Goal: Complete application form: Complete application form

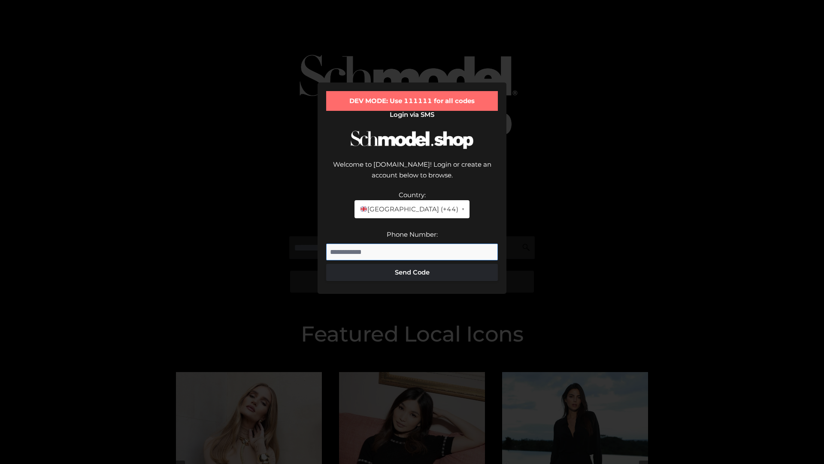
click at [412, 243] on input "Phone Number:" at bounding box center [412, 251] width 172 height 17
type input "**********"
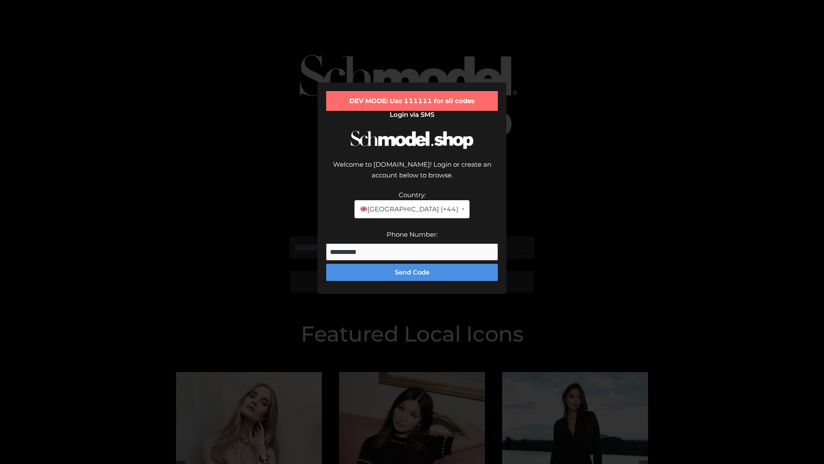
click at [412, 264] on button "Send Code" at bounding box center [412, 272] width 172 height 17
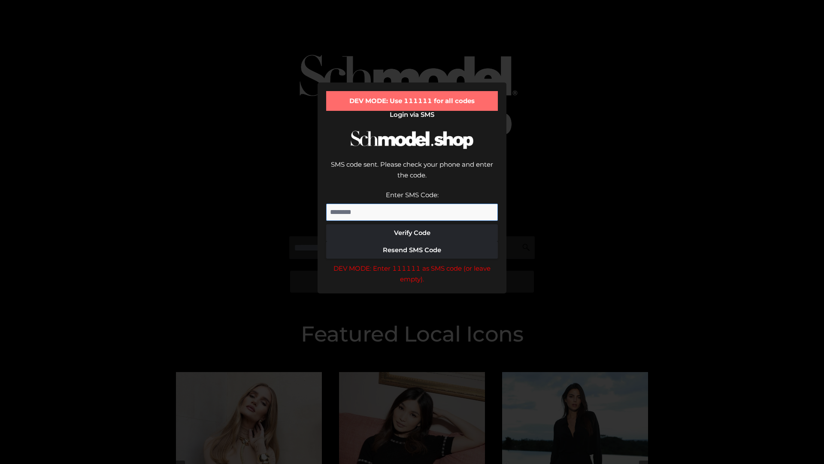
click at [412, 204] on input "Enter SMS Code:" at bounding box center [412, 212] width 172 height 17
type input "******"
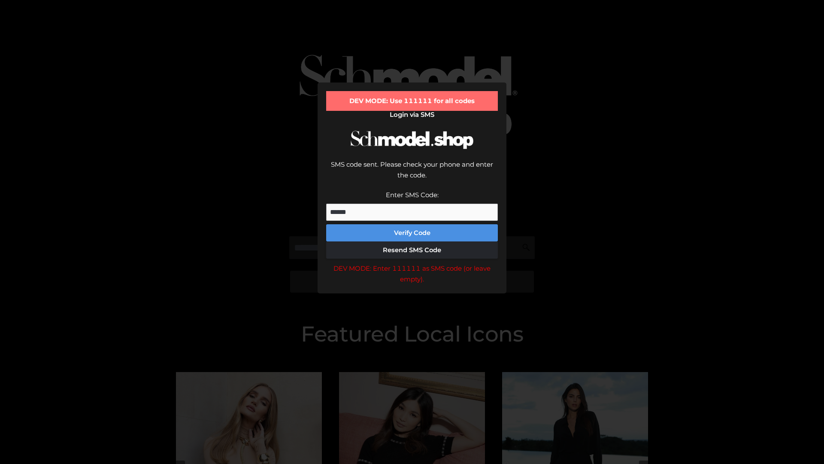
click at [412, 224] on button "Verify Code" at bounding box center [412, 232] width 172 height 17
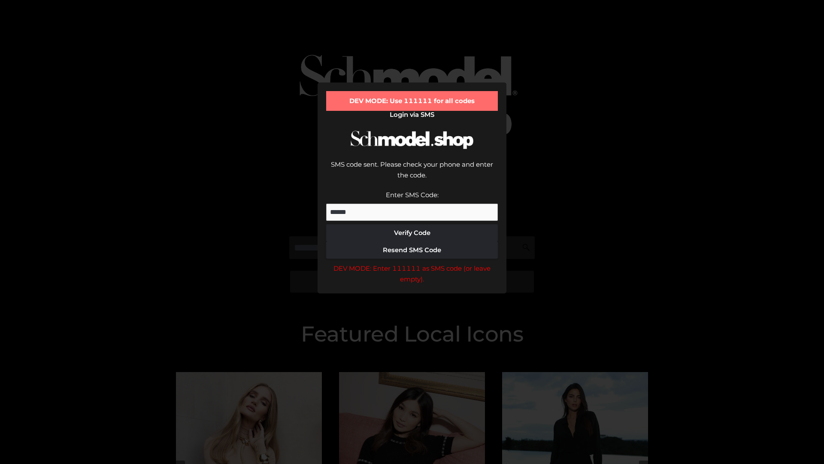
click at [412, 263] on div "DEV MODE: Enter 111111 as SMS code (or leave empty)." at bounding box center [412, 274] width 172 height 22
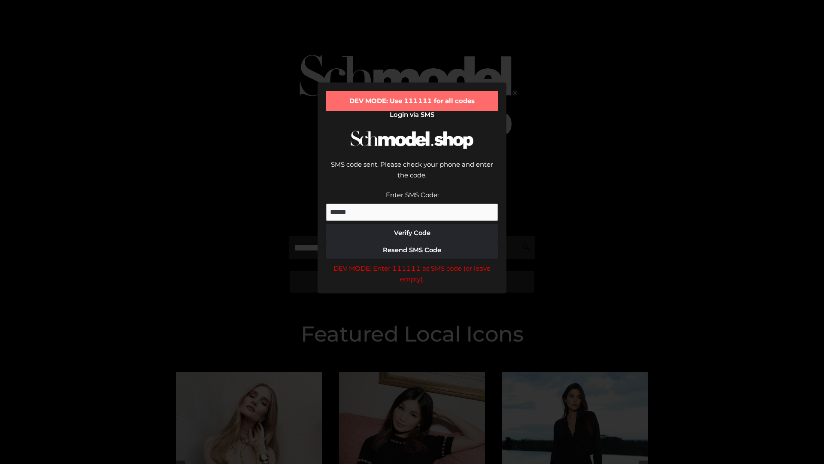
click at [412, 263] on div "DEV MODE: Enter 111111 as SMS code (or leave empty)." at bounding box center [412, 274] width 172 height 22
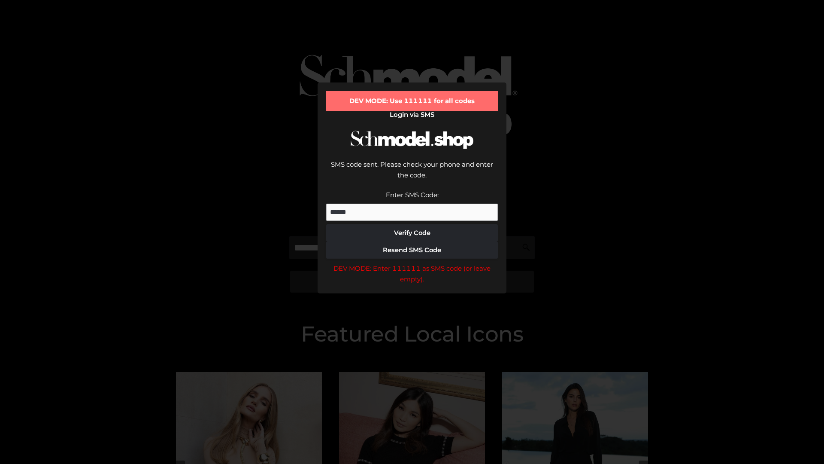
click at [412, 263] on div "DEV MODE: Enter 111111 as SMS code (or leave empty)." at bounding box center [412, 274] width 172 height 22
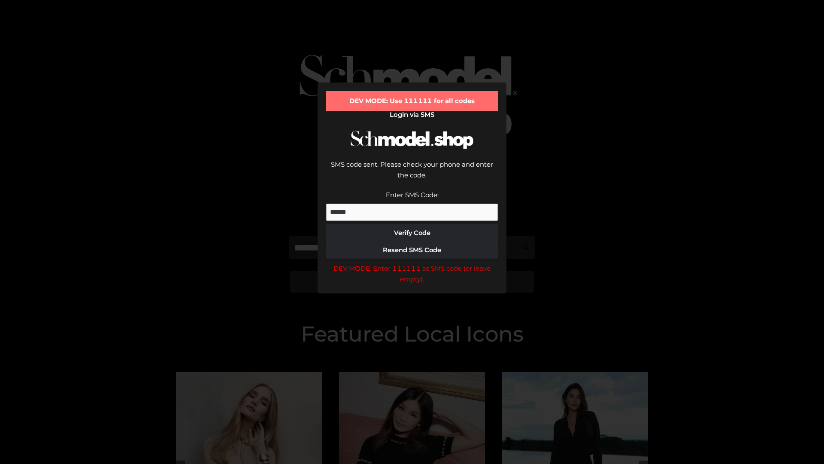
click at [412, 263] on div "DEV MODE: Enter 111111 as SMS code (or leave empty)." at bounding box center [412, 274] width 172 height 22
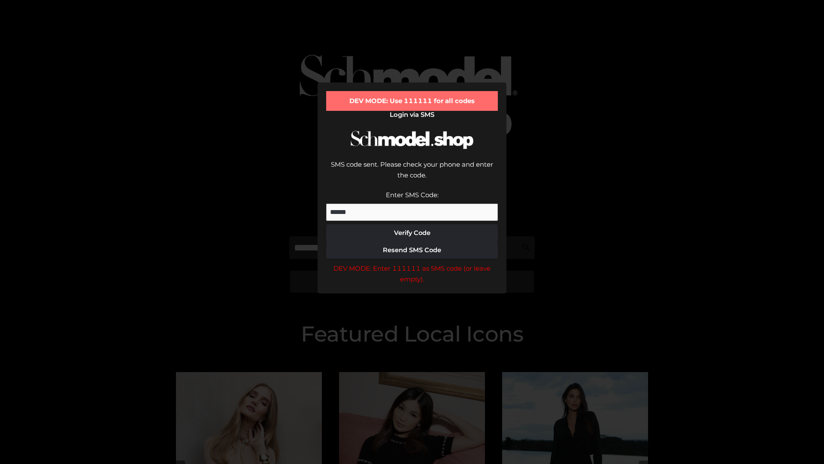
click at [412, 263] on div "DEV MODE: Enter 111111 as SMS code (or leave empty)." at bounding box center [412, 274] width 172 height 22
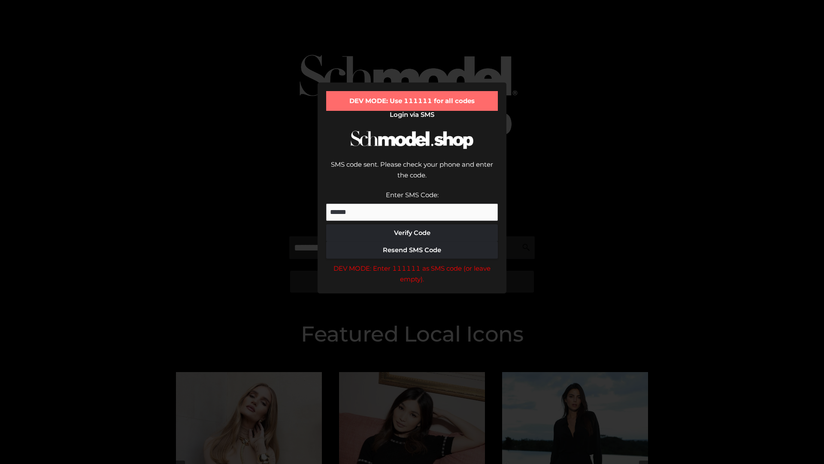
click at [412, 263] on div "DEV MODE: Enter 111111 as SMS code (or leave empty)." at bounding box center [412, 274] width 172 height 22
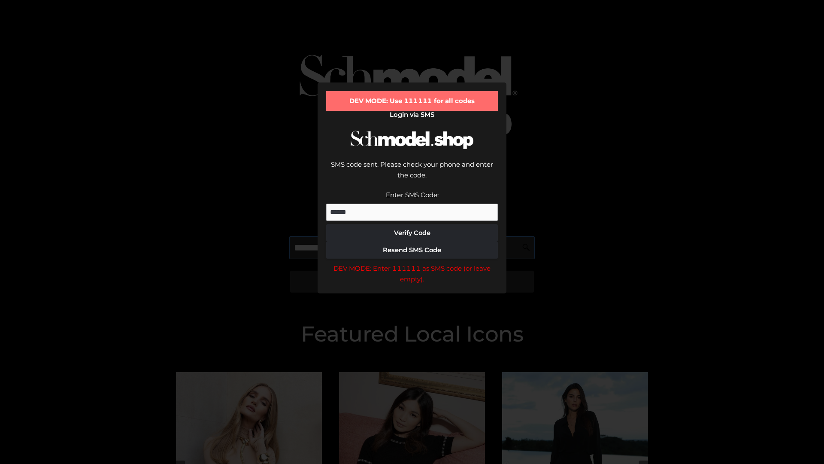
scroll to position [0, 44]
click at [412, 263] on div "DEV MODE: Enter 111111 as SMS code (or leave empty)." at bounding box center [412, 274] width 172 height 22
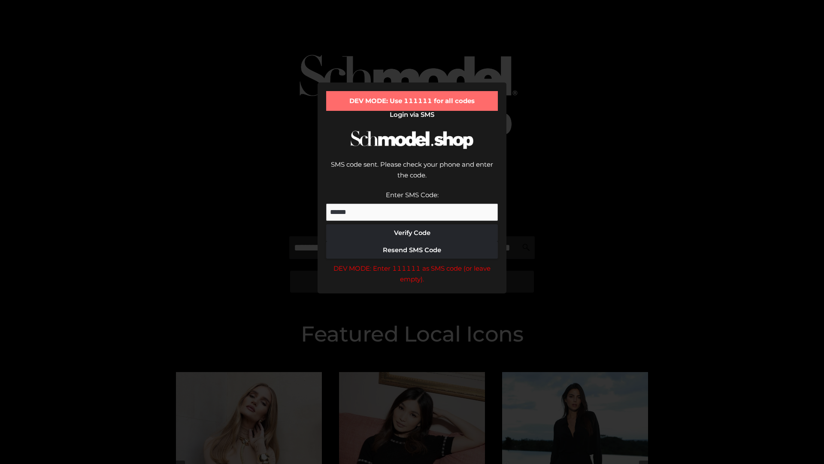
click at [412, 263] on div "DEV MODE: Enter 111111 as SMS code (or leave empty)." at bounding box center [412, 274] width 172 height 22
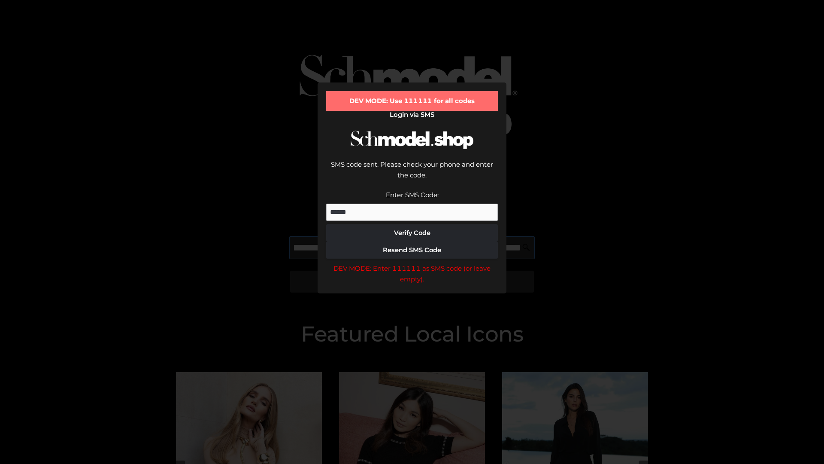
scroll to position [0, 94]
click at [412, 263] on div "DEV MODE: Enter 111111 as SMS code (or leave empty)." at bounding box center [412, 274] width 172 height 22
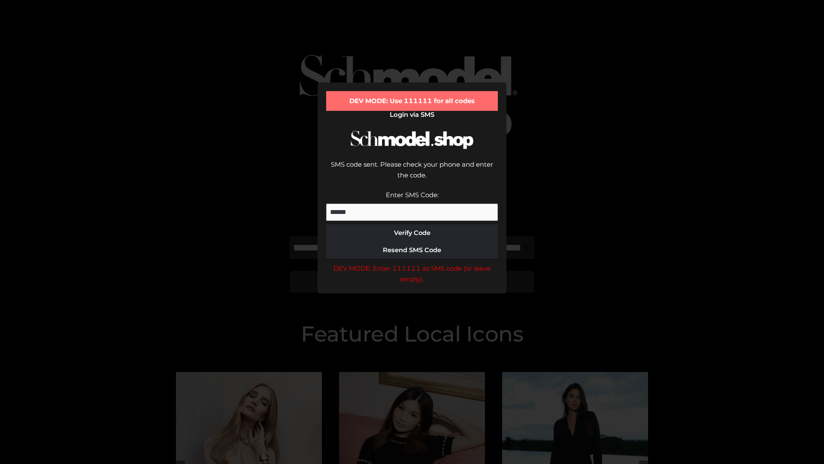
click at [412, 263] on div "DEV MODE: Enter 111111 as SMS code (or leave empty)." at bounding box center [412, 274] width 172 height 22
type input "**********"
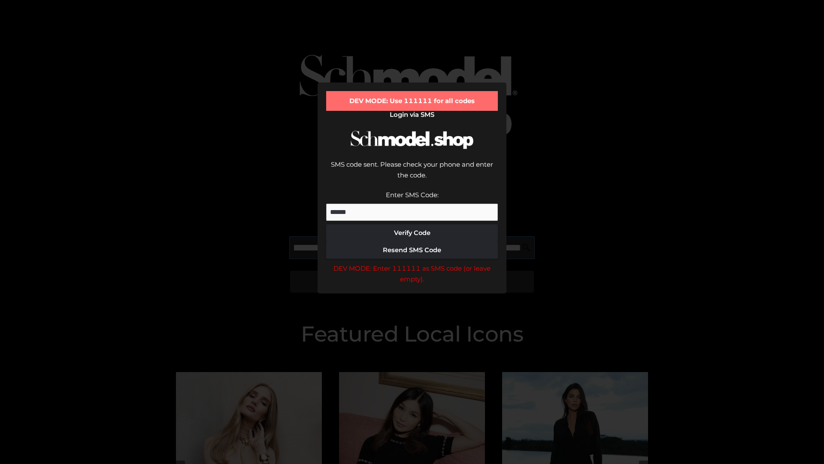
scroll to position [0, 137]
